Goal: Information Seeking & Learning: Learn about a topic

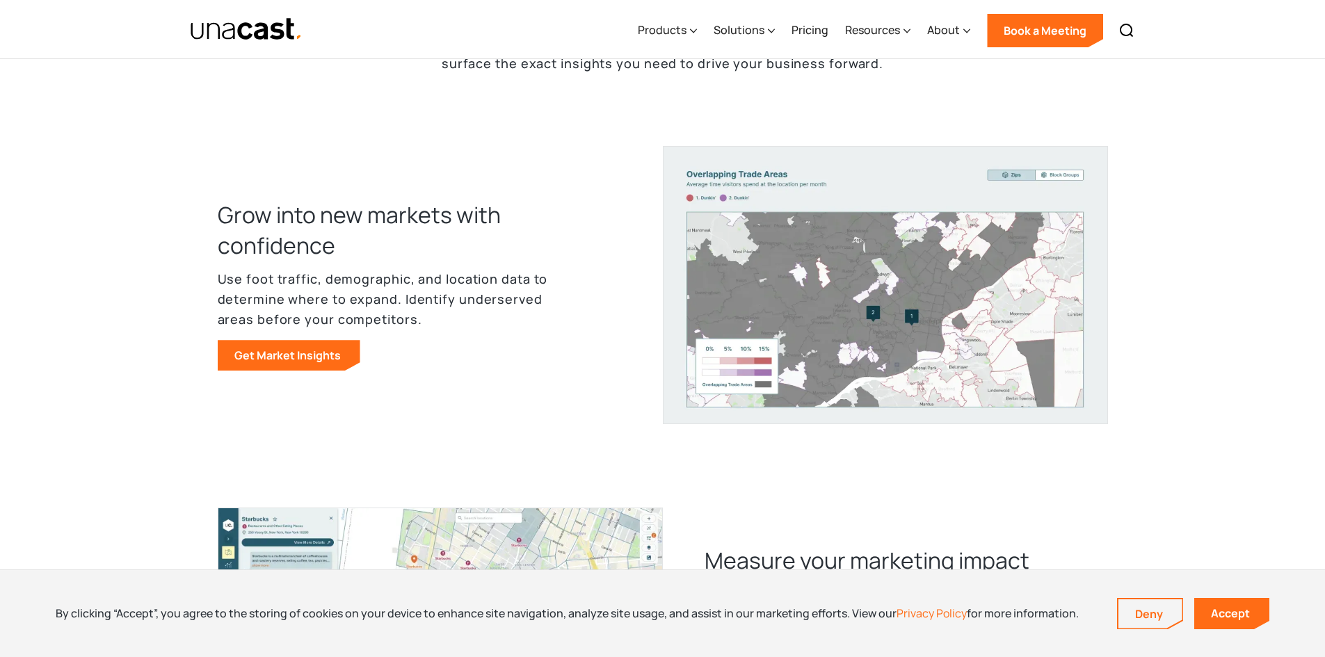
scroll to position [556, 0]
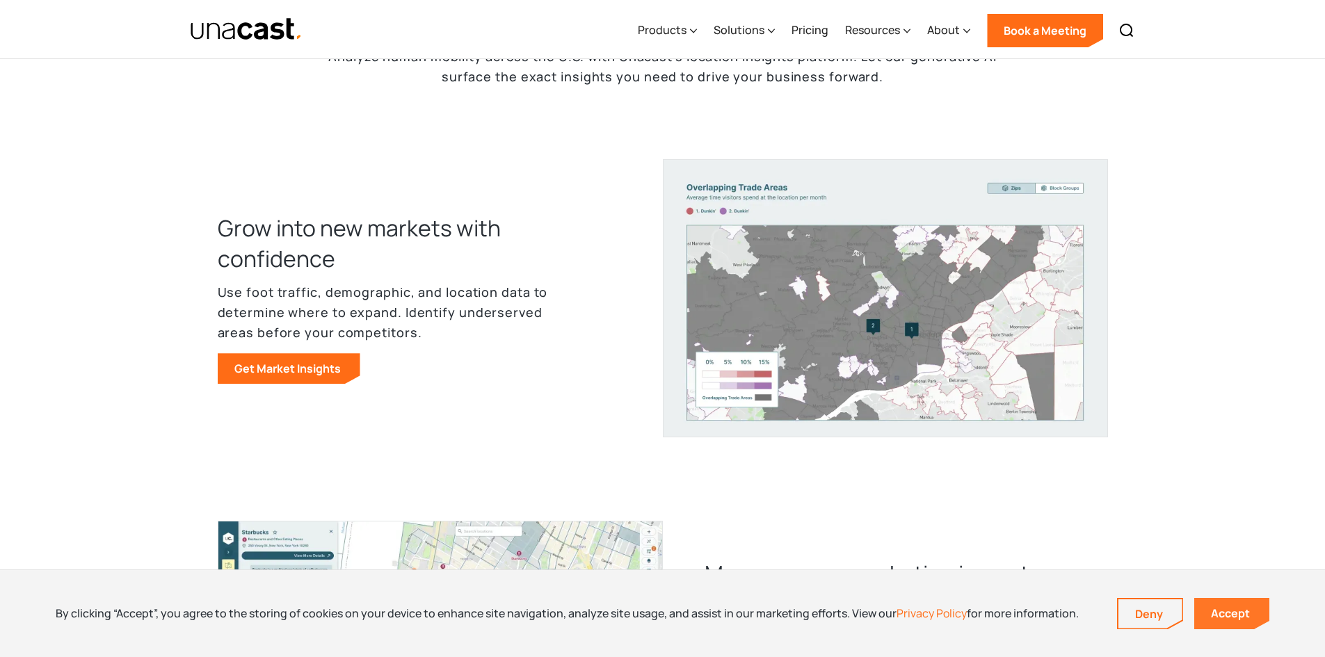
click at [1239, 611] on link "Accept" at bounding box center [1231, 613] width 75 height 31
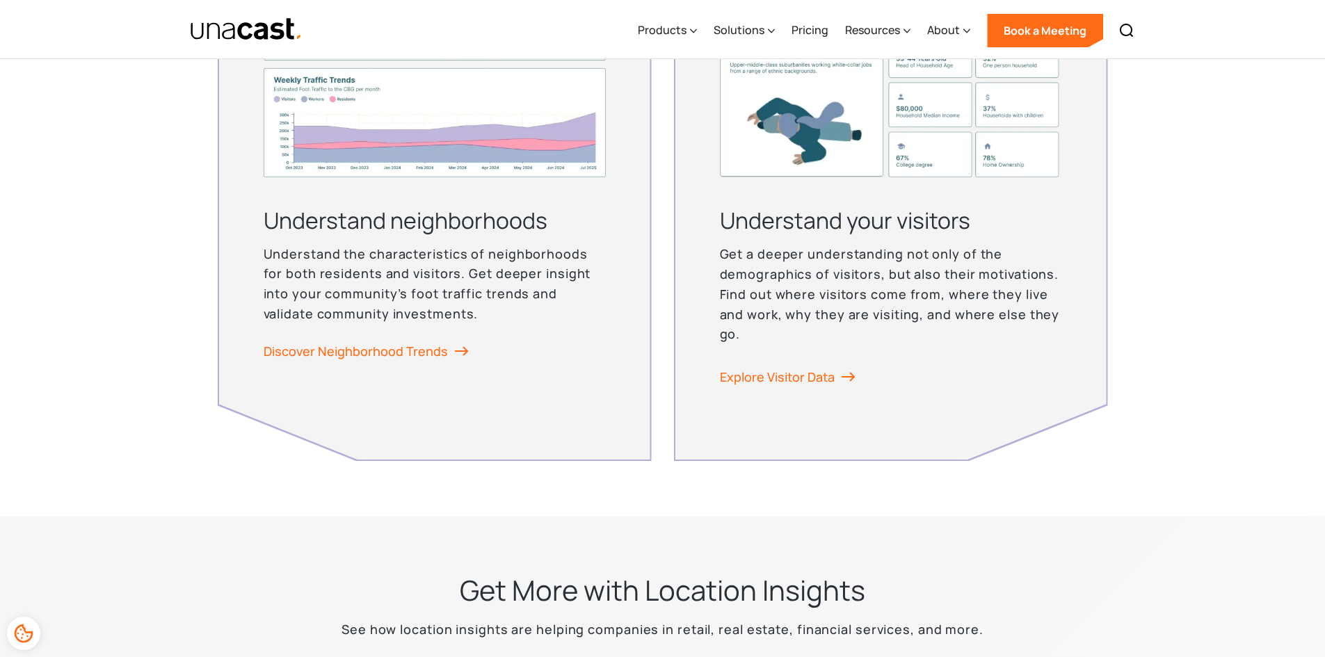
scroll to position [3547, 0]
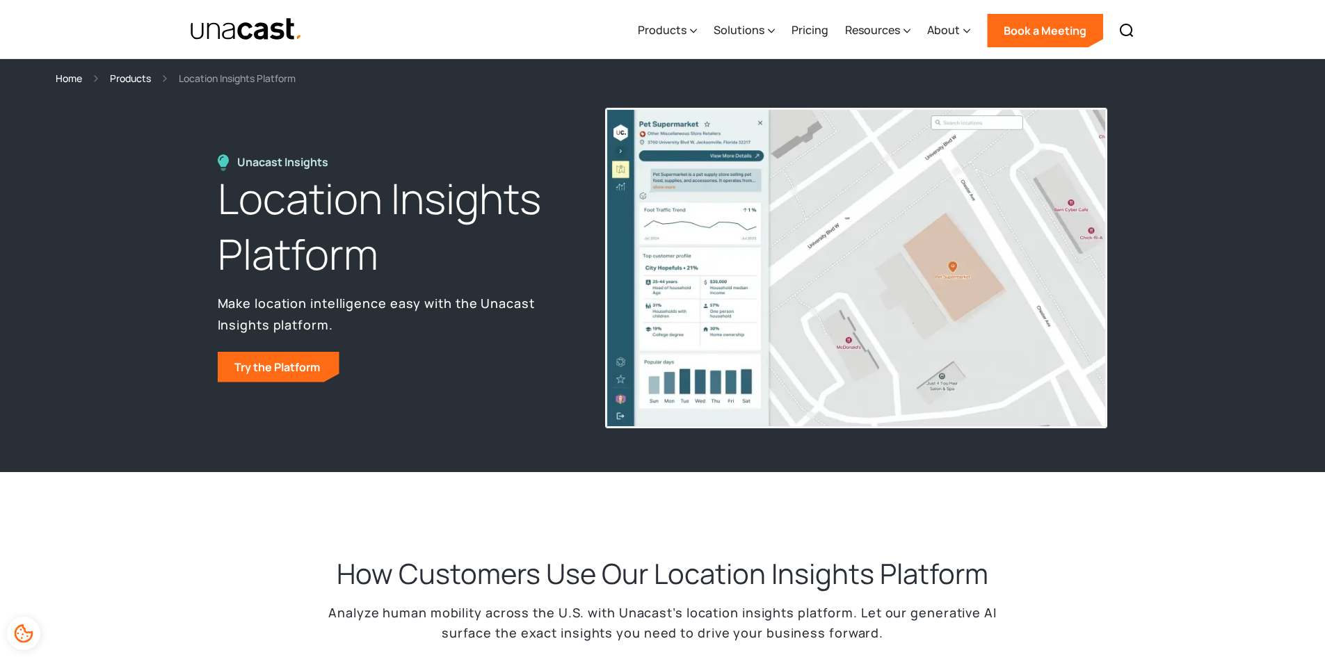
click at [862, 343] on img at bounding box center [856, 267] width 501 height 319
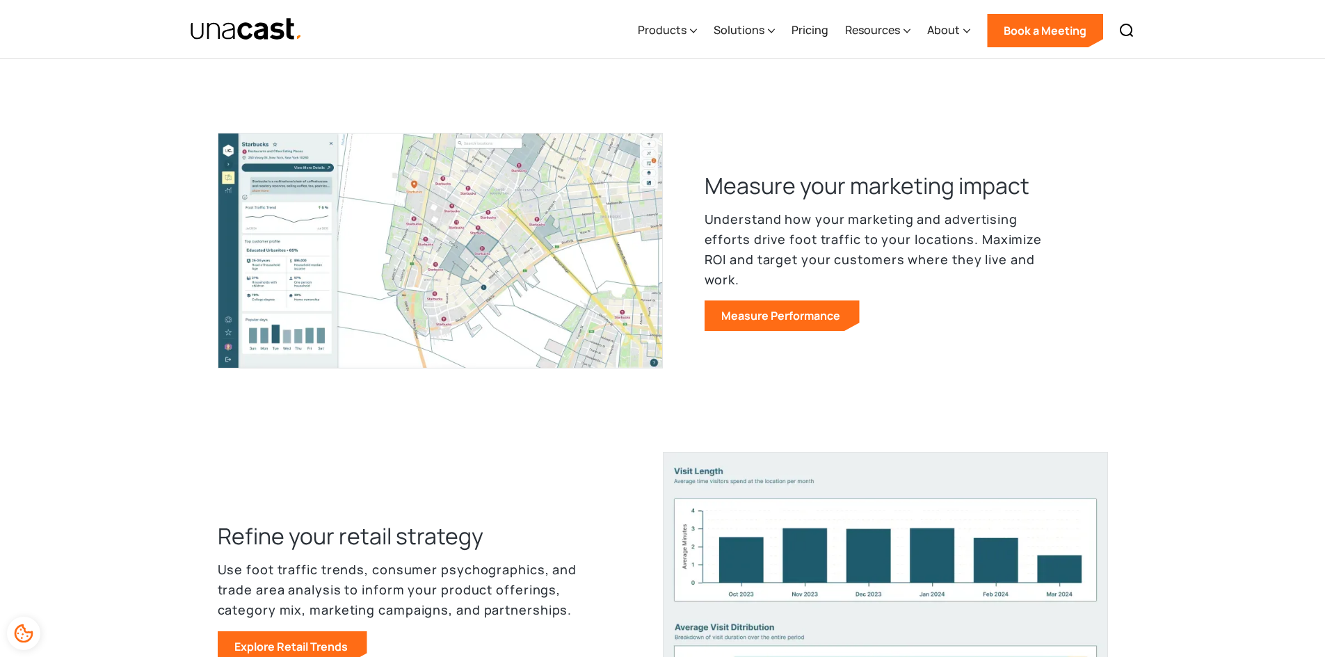
scroll to position [974, 0]
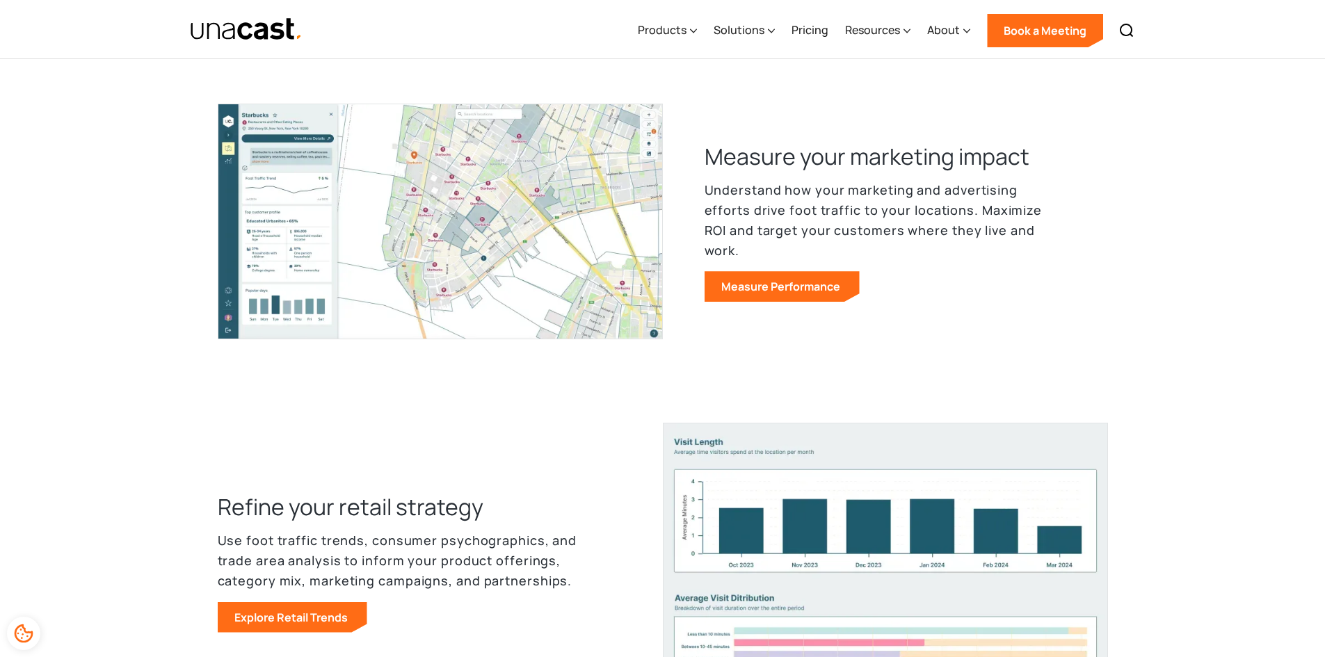
click at [289, 309] on img at bounding box center [440, 222] width 445 height 236
click at [305, 337] on img at bounding box center [440, 222] width 445 height 236
drag, startPoint x: 305, startPoint y: 337, endPoint x: 386, endPoint y: 378, distance: 91.1
click at [306, 339] on img at bounding box center [440, 222] width 445 height 236
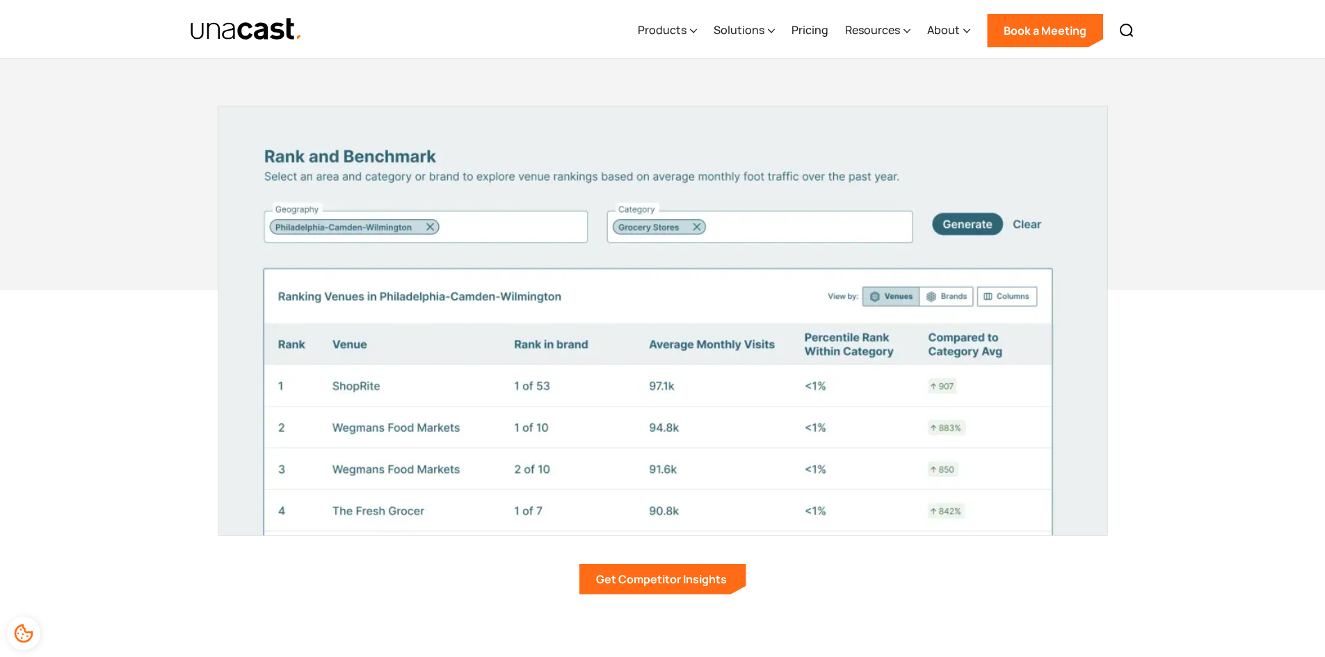
scroll to position [2643, 0]
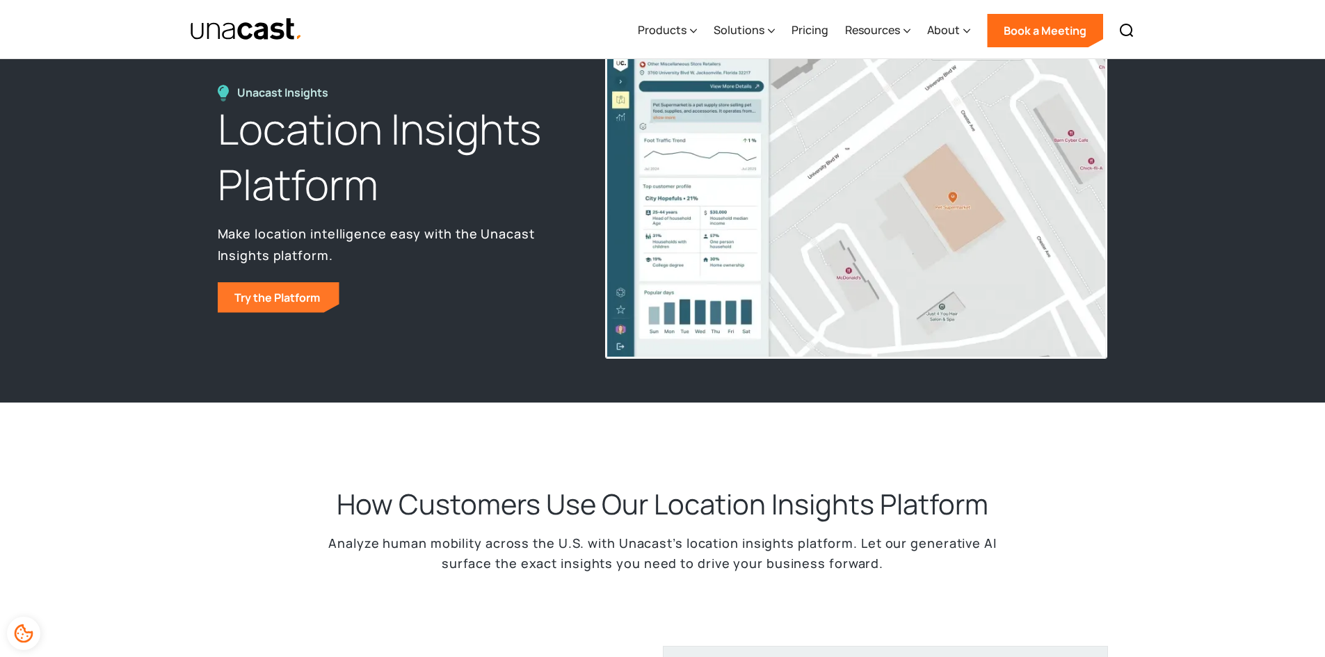
click at [302, 299] on link "Try the Platform" at bounding box center [279, 297] width 122 height 31
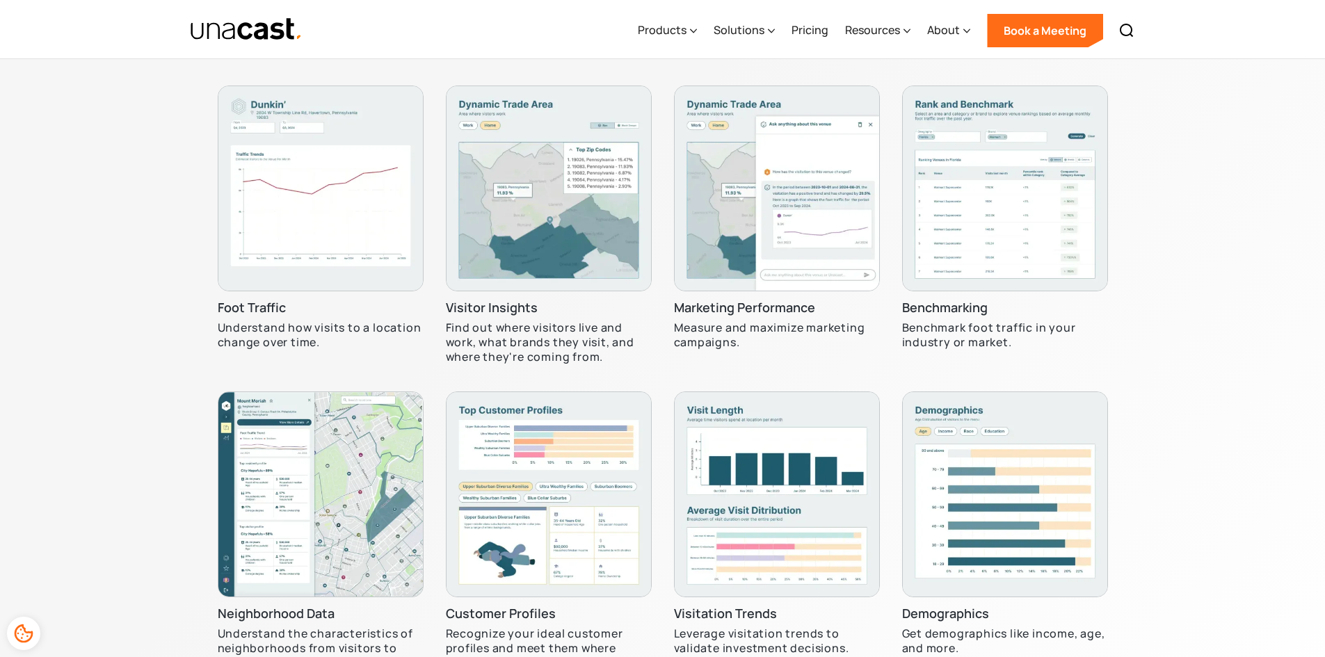
scroll to position [4160, 0]
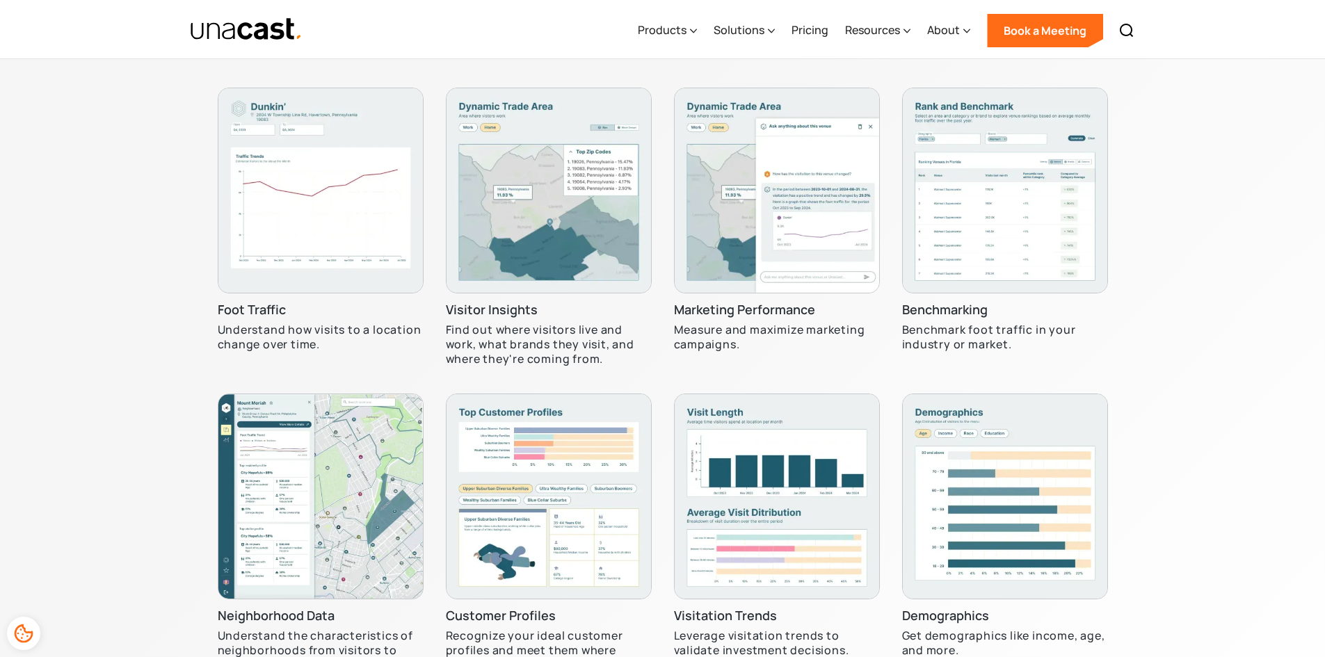
click at [259, 305] on h3 "Foot Traffic" at bounding box center [252, 310] width 68 height 17
click at [454, 302] on h3 "Visitor Insights" at bounding box center [492, 310] width 92 height 17
drag, startPoint x: 456, startPoint y: 302, endPoint x: 464, endPoint y: 300, distance: 8.5
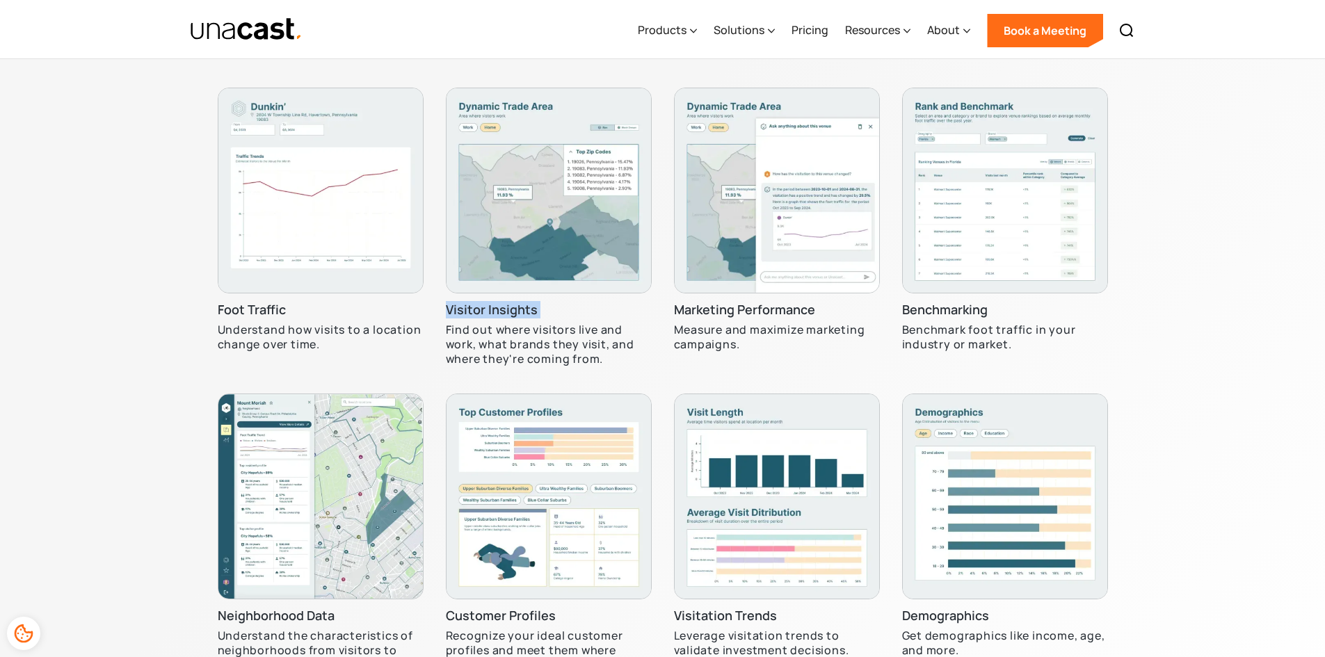
click at [456, 302] on h3 "Visitor Insights" at bounding box center [492, 310] width 92 height 17
click at [780, 317] on h3 "Marketing Performance" at bounding box center [744, 310] width 141 height 17
drag, startPoint x: 780, startPoint y: 317, endPoint x: 903, endPoint y: 309, distance: 123.4
click at [780, 316] on h3 "Marketing Performance" at bounding box center [744, 310] width 141 height 17
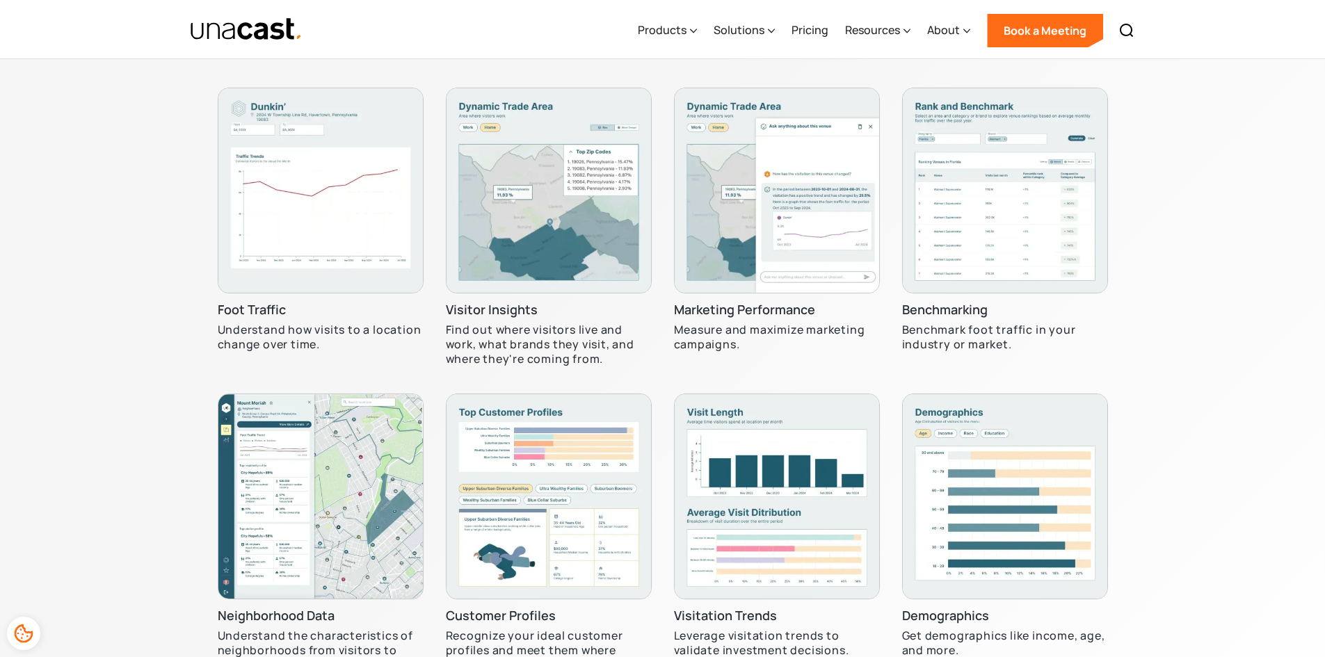
click at [951, 300] on div "Benchmarking Benchmark foot traffic in your industry or market." at bounding box center [1005, 235] width 206 height 295
click at [255, 613] on h3 "Neighborhood Data" at bounding box center [276, 616] width 117 height 17
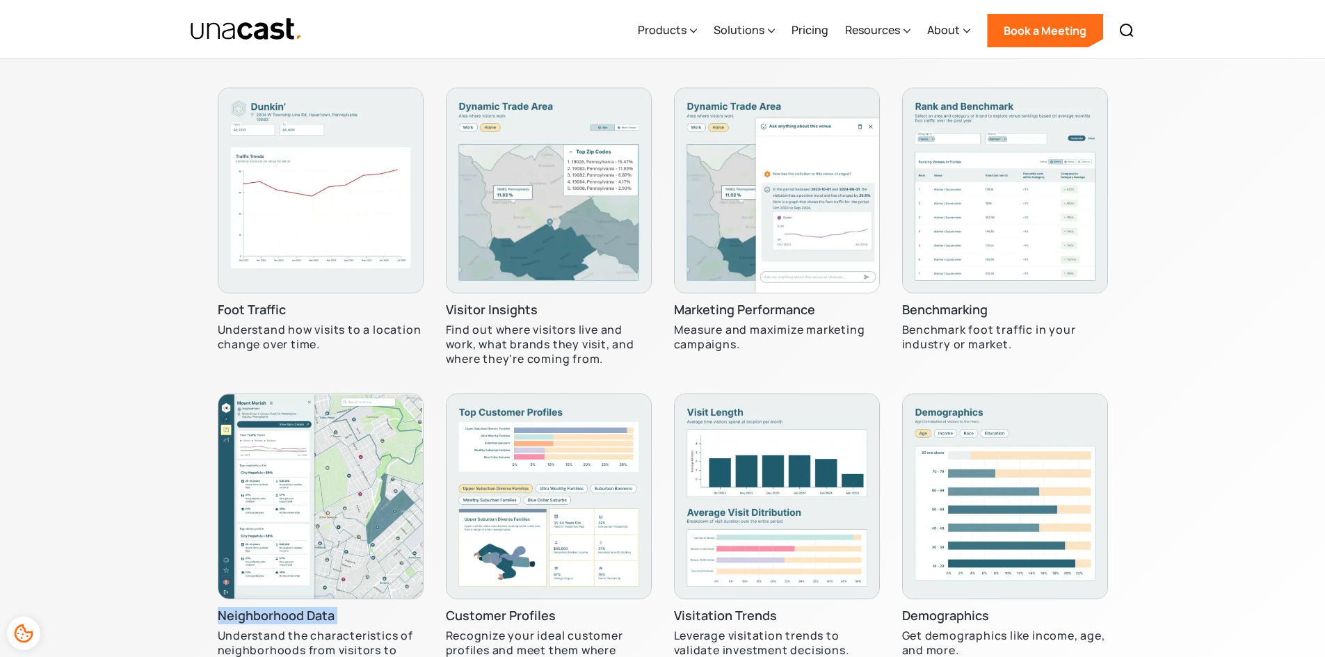
drag, startPoint x: 255, startPoint y: 613, endPoint x: 392, endPoint y: 616, distance: 137.7
click at [256, 613] on h3 "Neighborhood Data" at bounding box center [276, 616] width 117 height 17
click at [509, 615] on h3 "Customer Profiles" at bounding box center [501, 616] width 110 height 17
drag, startPoint x: 509, startPoint y: 615, endPoint x: 739, endPoint y: 613, distance: 230.2
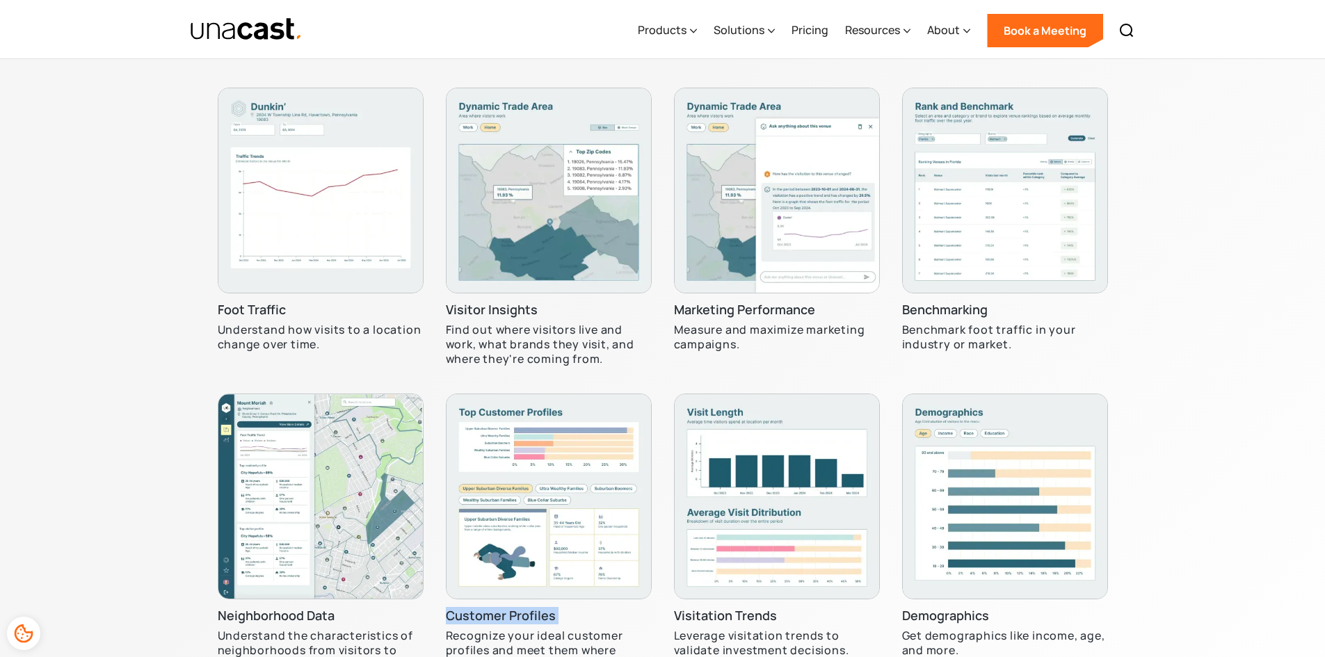
click at [511, 615] on h3 "Customer Profiles" at bounding box center [501, 616] width 110 height 17
click at [732, 602] on div "Visitation Trends Leverage visitation trends to validate investment decisions." at bounding box center [777, 541] width 206 height 295
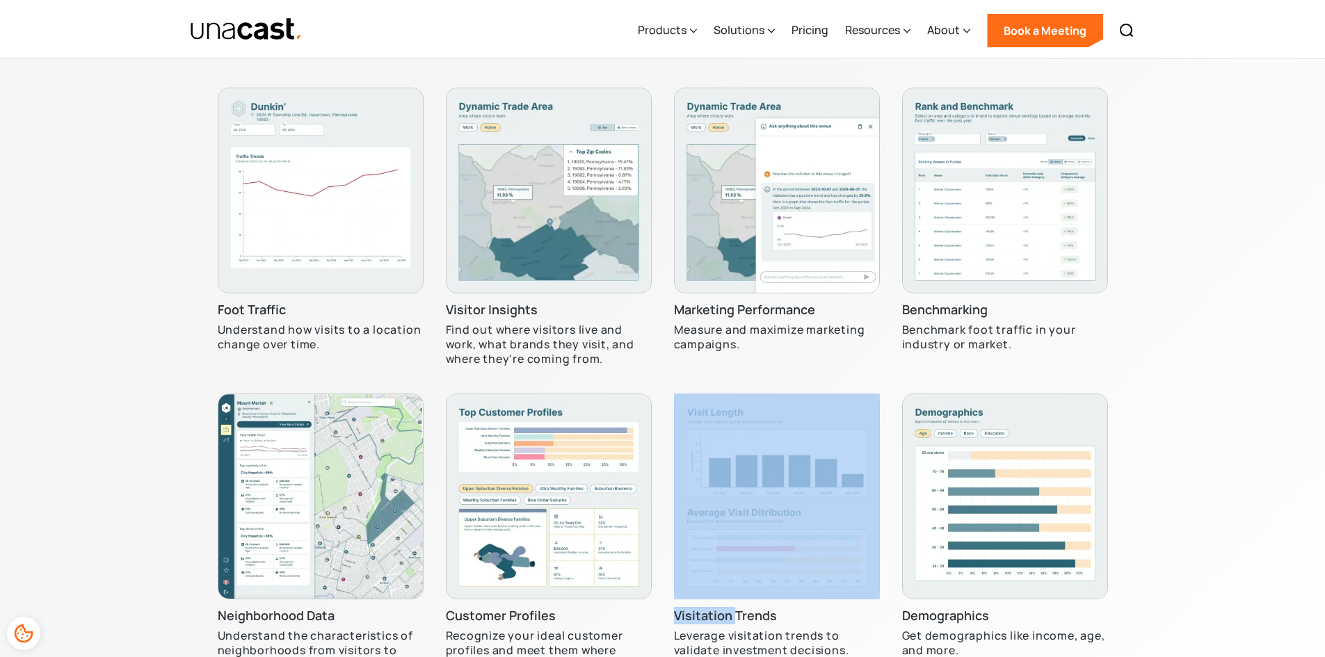
click at [732, 602] on div "Visitation Trends Leverage visitation trends to validate investment decisions." at bounding box center [777, 541] width 206 height 295
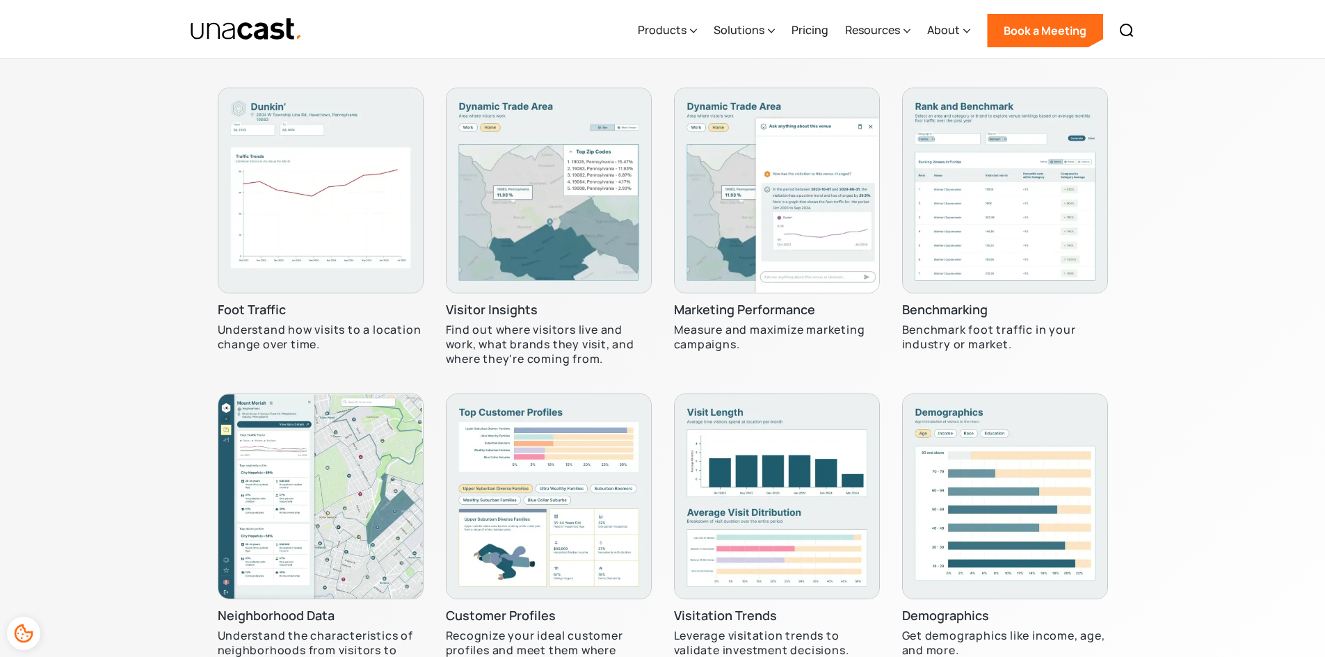
click at [732, 602] on div "Visitation Trends Leverage visitation trends to validate investment decisions." at bounding box center [777, 541] width 206 height 295
click at [791, 605] on div "Visitation Trends Leverage visitation trends to validate investment decisions." at bounding box center [777, 541] width 206 height 295
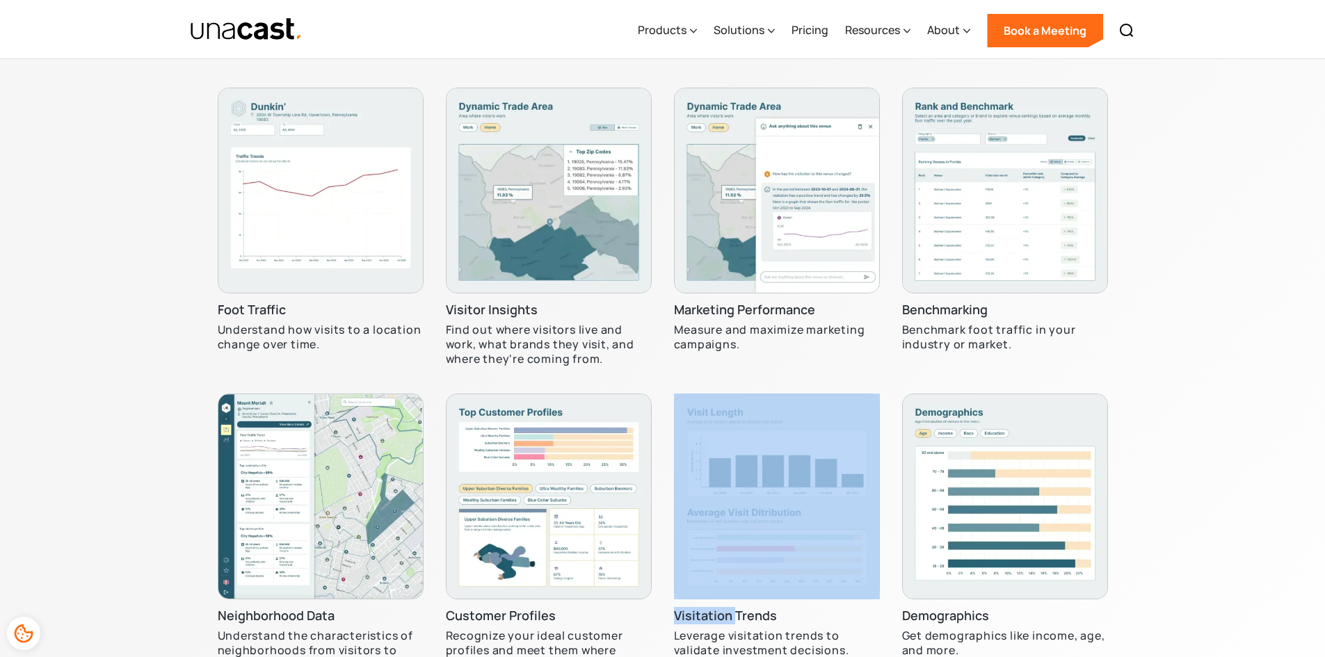
drag, startPoint x: 791, startPoint y: 605, endPoint x: 881, endPoint y: 619, distance: 91.5
click at [793, 605] on div "Visitation Trends Leverage visitation trends to validate investment decisions." at bounding box center [777, 541] width 206 height 295
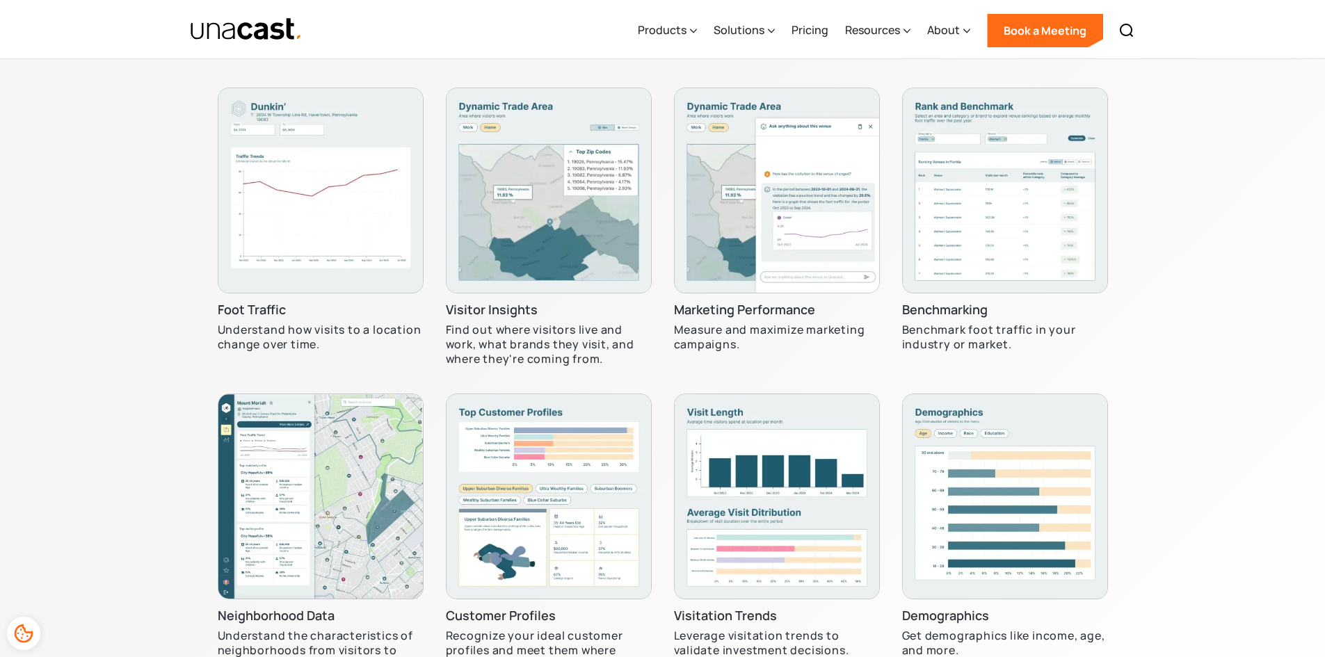
click at [912, 623] on h3 "Demographics" at bounding box center [945, 616] width 87 height 17
click at [1232, 493] on div "Get More with Location Insights See how location insights are helping companies…" at bounding box center [662, 324] width 1325 height 864
